Goal: Task Accomplishment & Management: Use online tool/utility

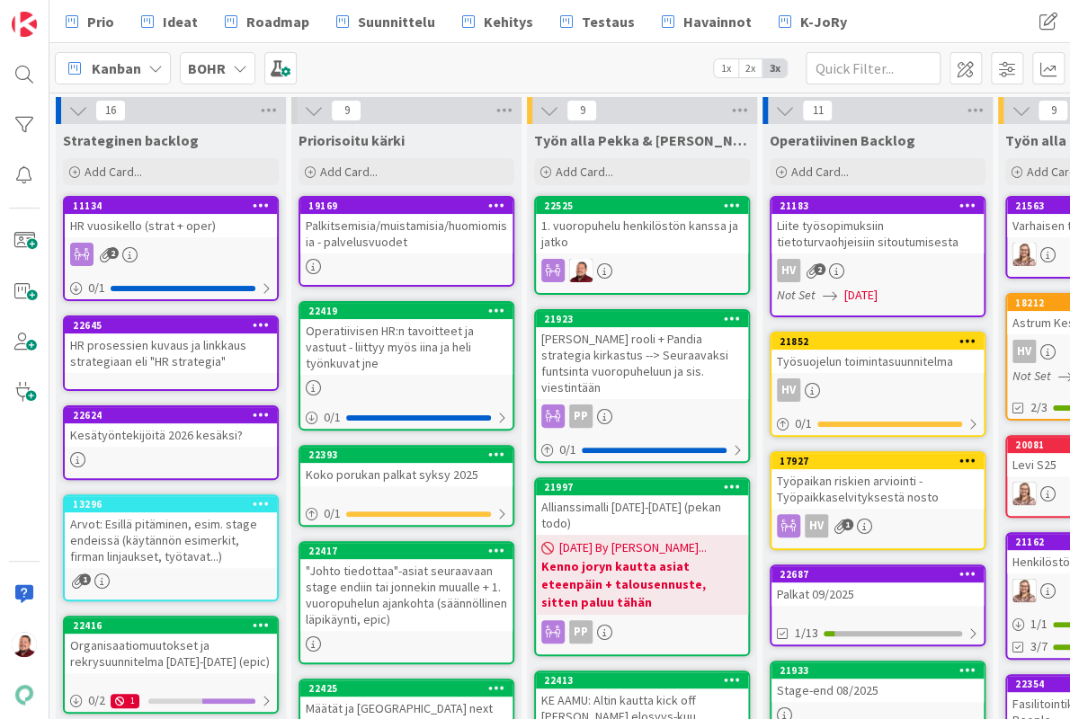
click at [603, 214] on div "1. vuoropuhelu henkilöstön kanssa ja jatko" at bounding box center [642, 234] width 212 height 40
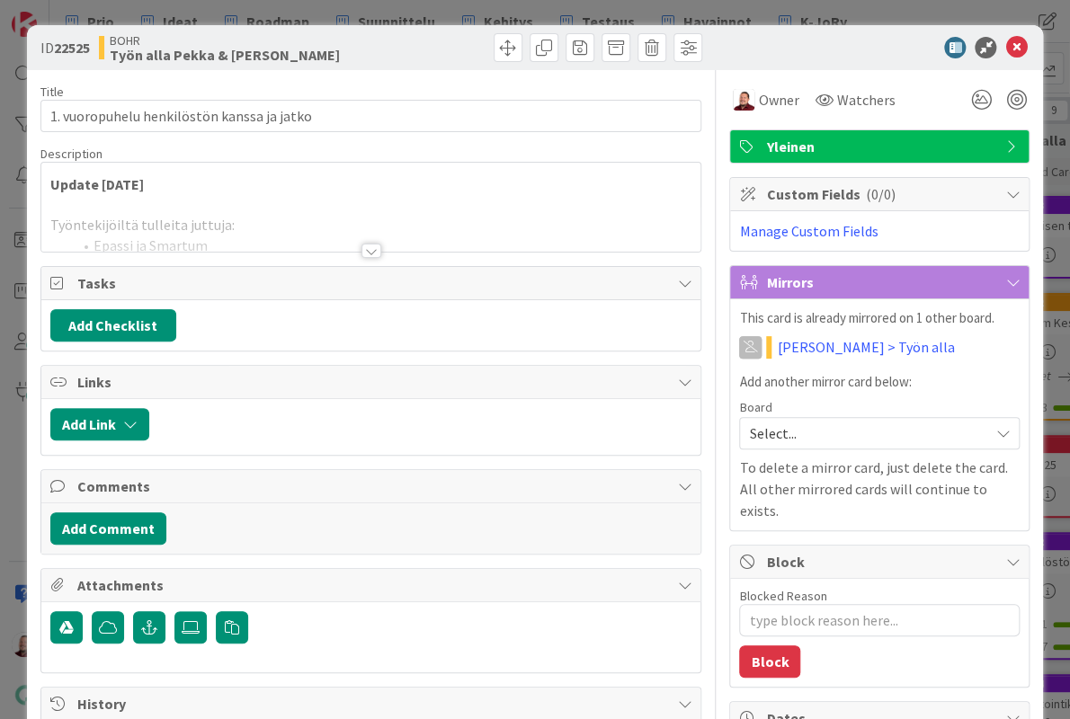
click at [374, 244] on div at bounding box center [371, 251] width 20 height 14
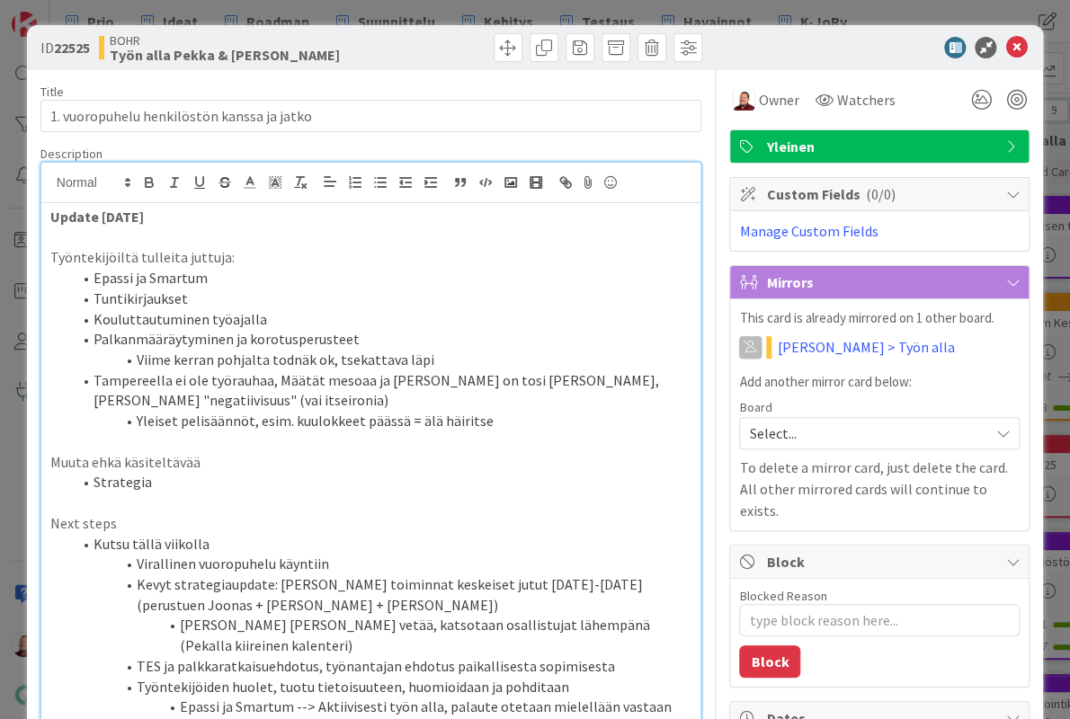
type textarea "x"
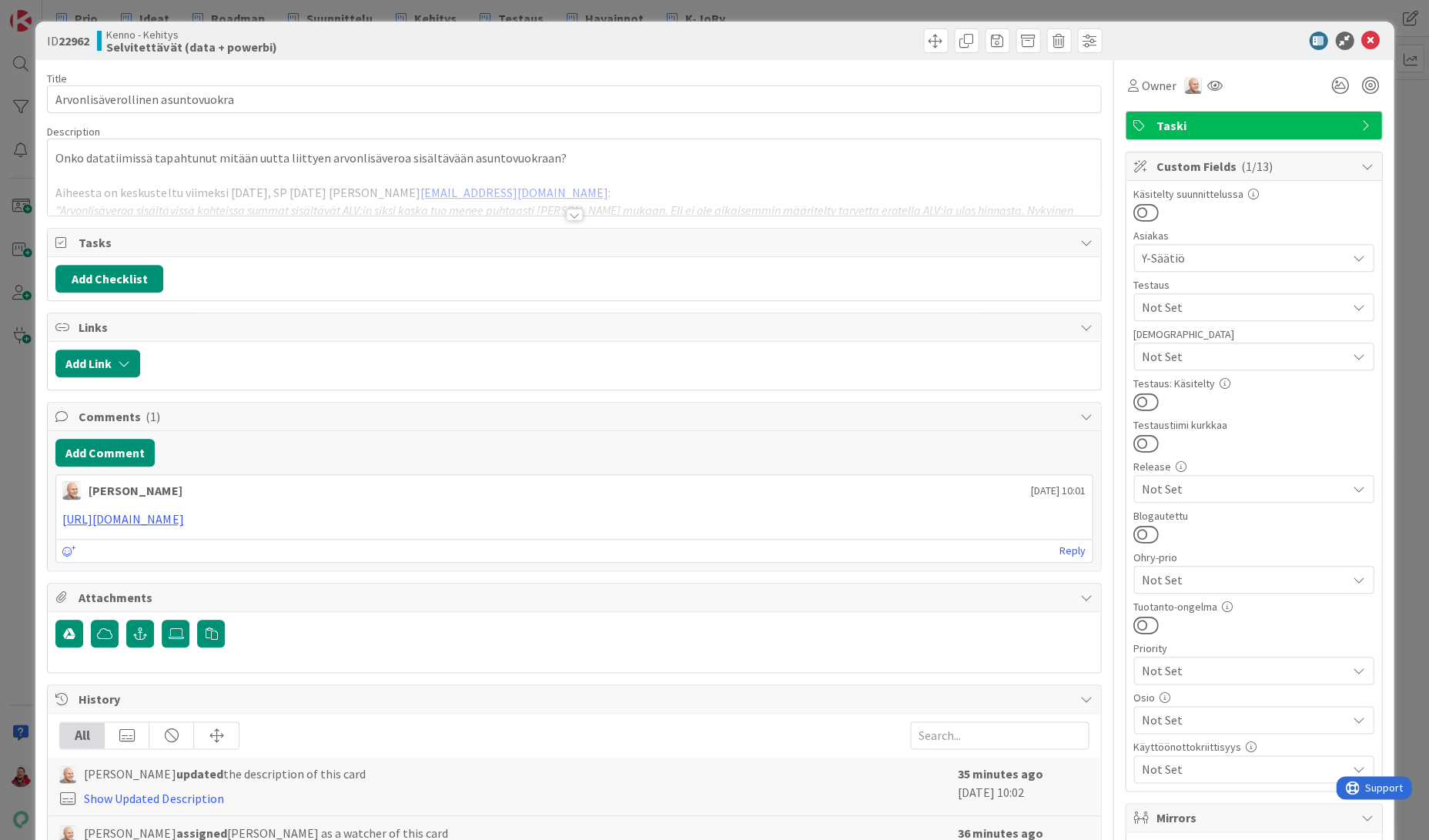
click at [574, 209] on div at bounding box center [575, 215] width 17 height 12
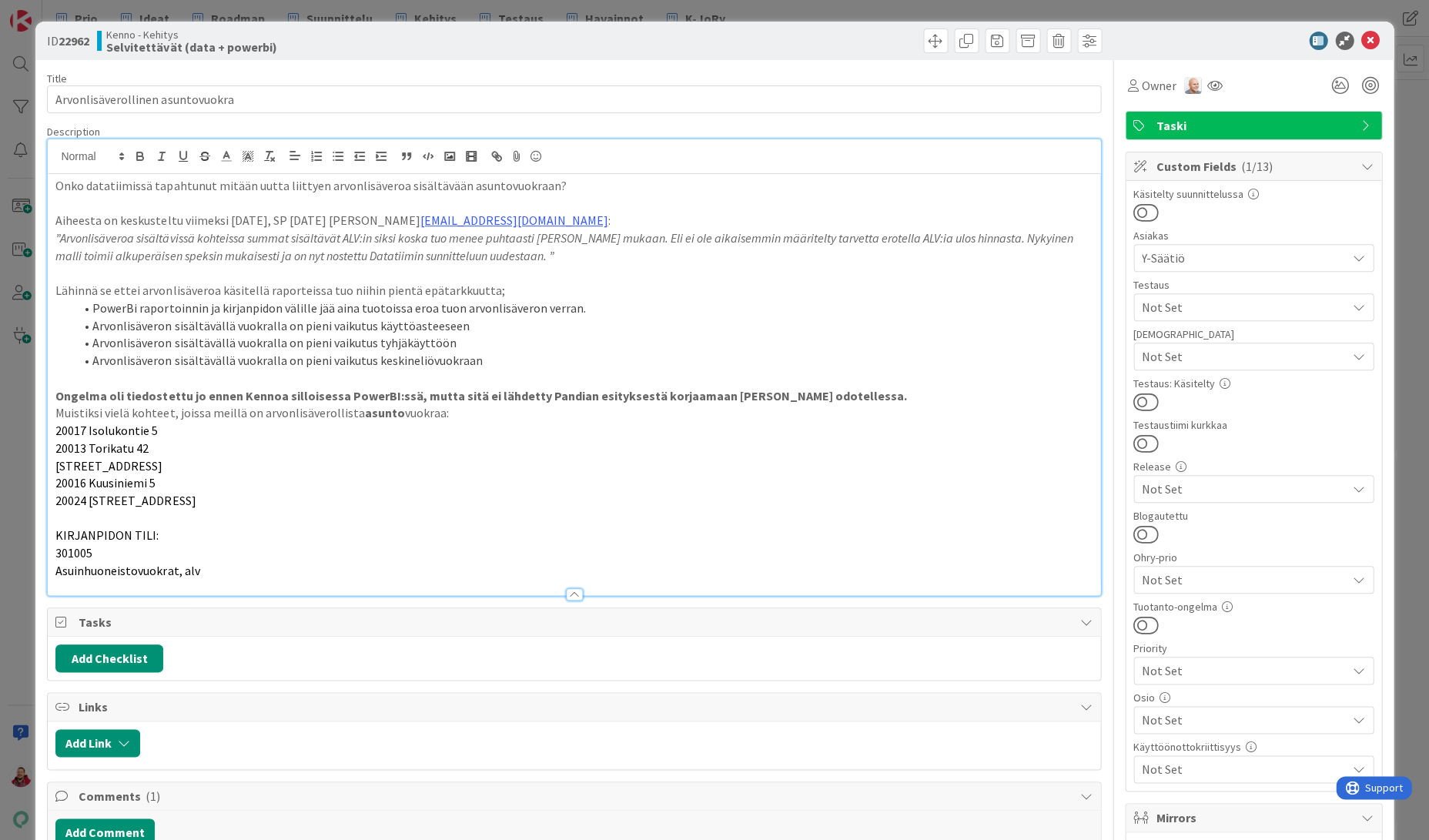
type textarea "x"
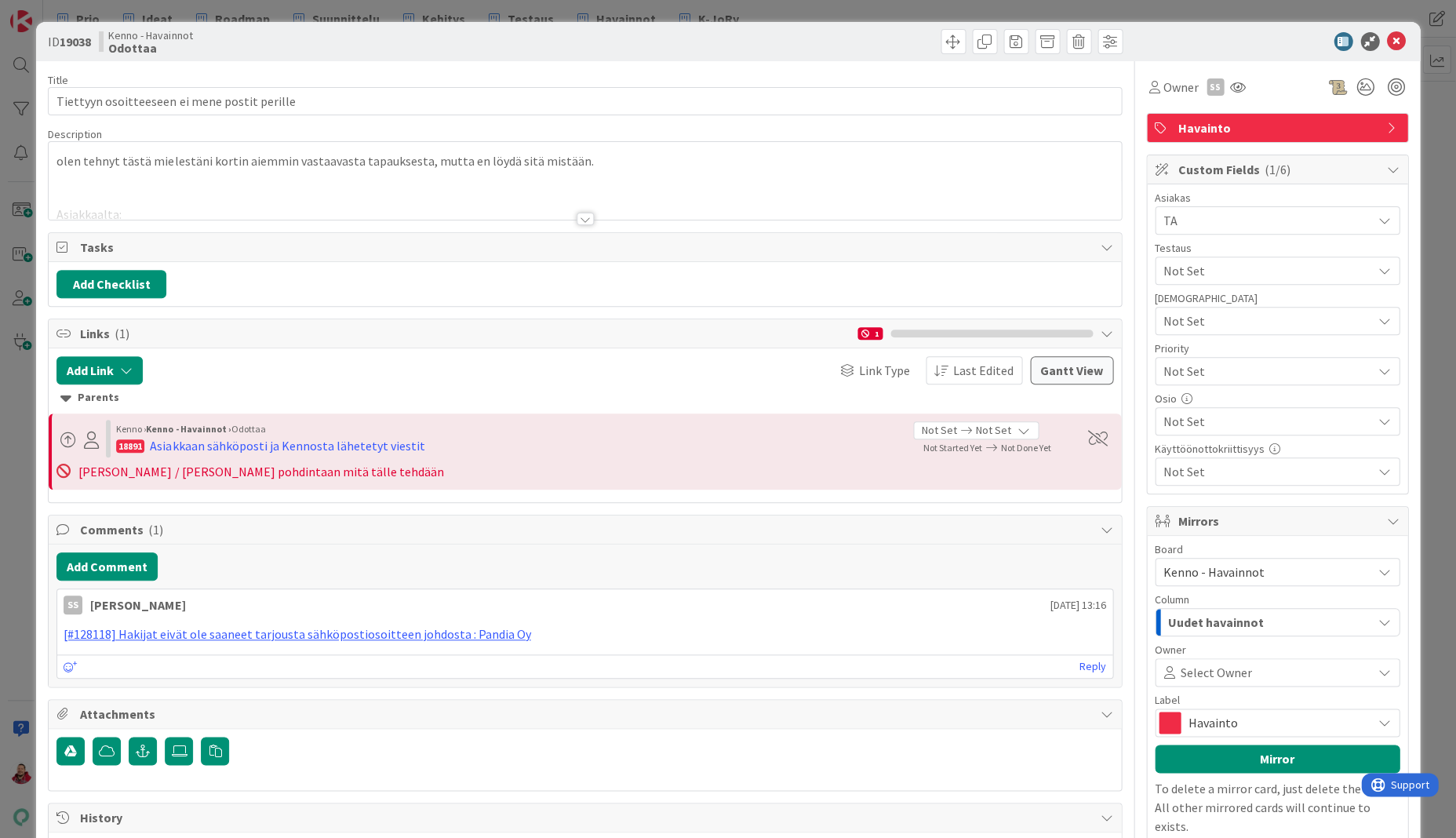
click at [587, 213] on div at bounding box center [586, 219] width 17 height 12
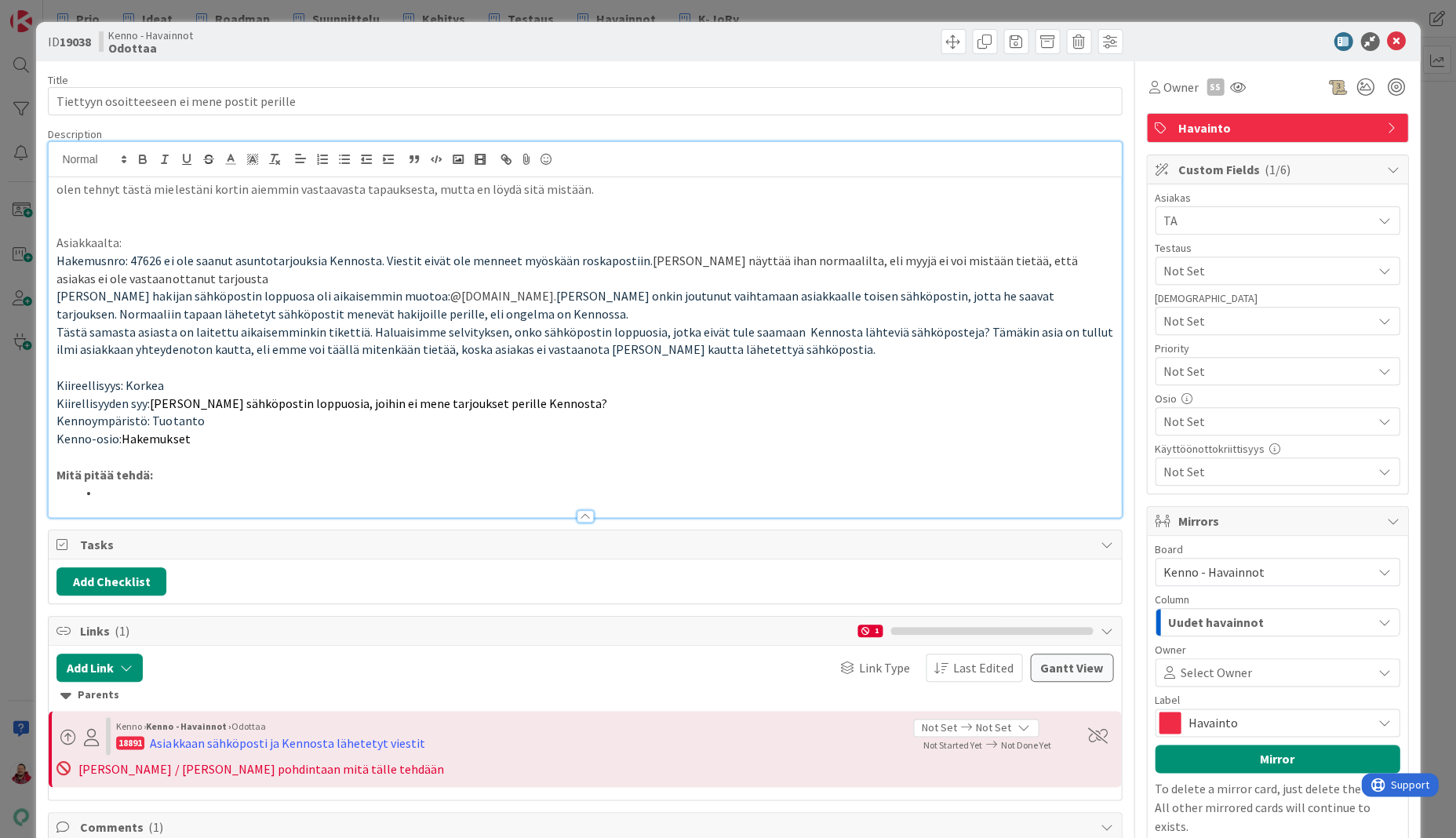
scroll to position [1, 0]
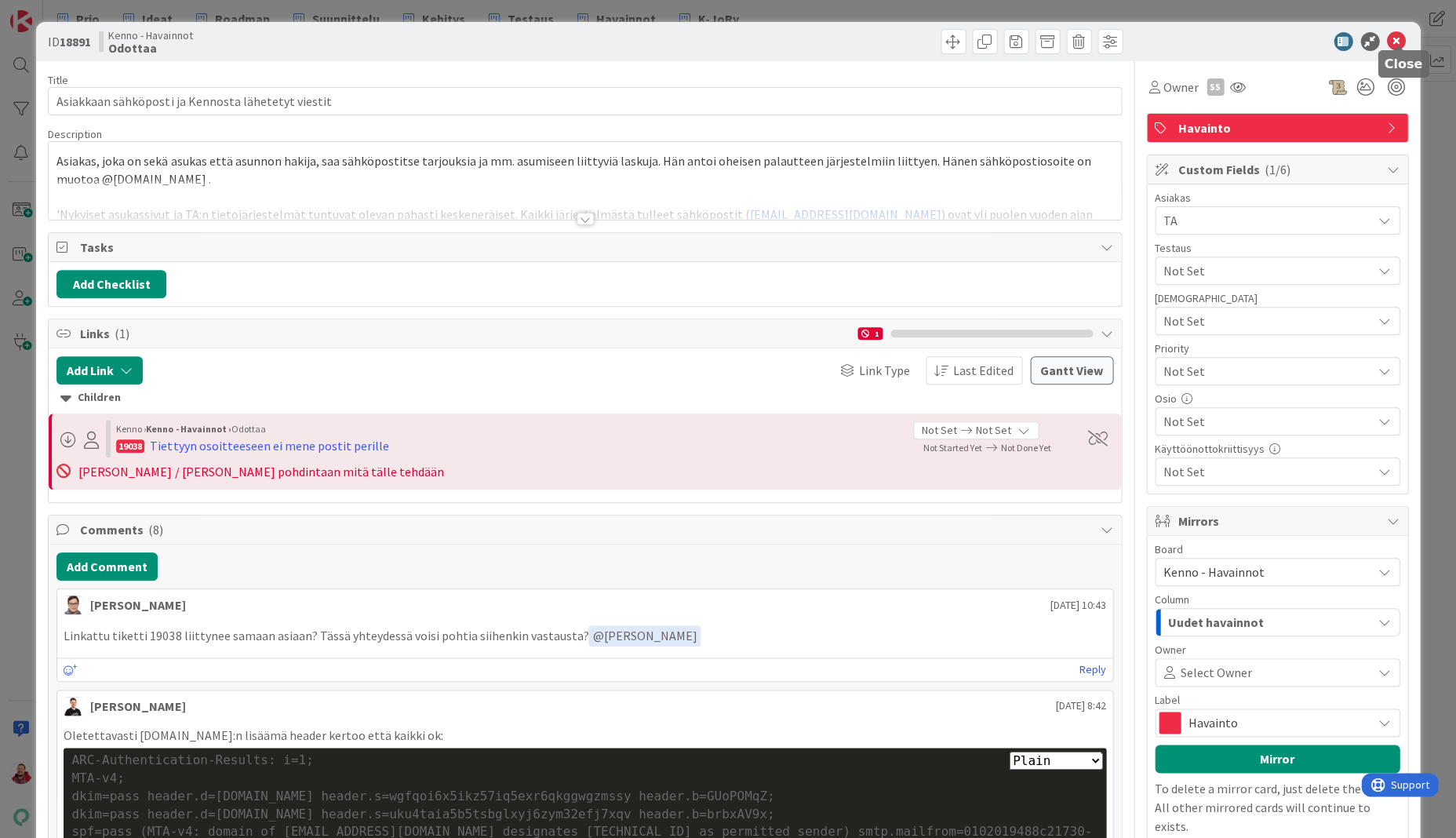
click at [1397, 38] on icon at bounding box center [1397, 42] width 19 height 19
